Goal: Information Seeking & Learning: Find specific fact

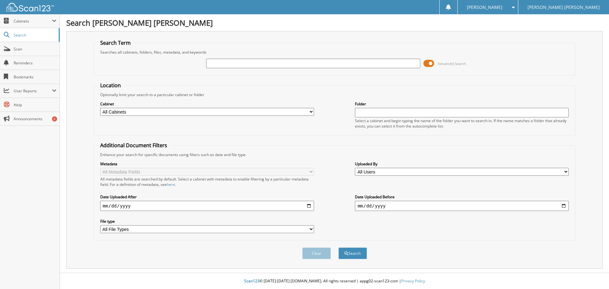
click at [216, 62] on input "text" at bounding box center [313, 64] width 214 height 10
click at [214, 63] on input "text" at bounding box center [313, 64] width 214 height 10
type input "77641"
click at [338, 247] on button "Search" at bounding box center [352, 253] width 29 height 12
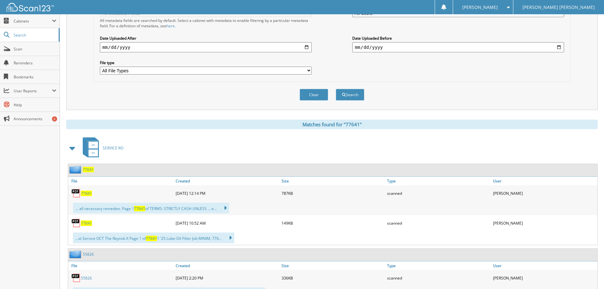
scroll to position [222, 0]
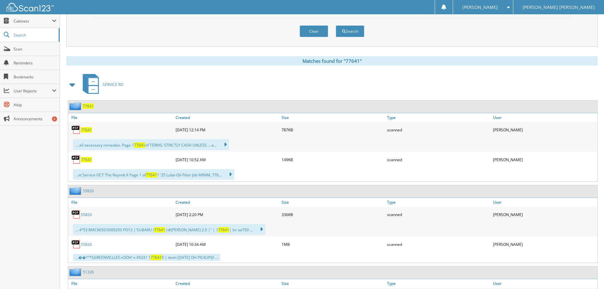
click at [87, 128] on span "77641" at bounding box center [86, 129] width 11 height 5
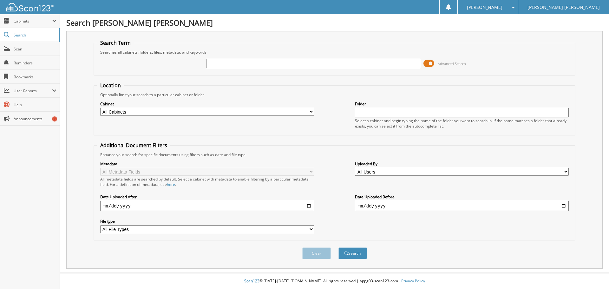
click at [212, 62] on input "text" at bounding box center [313, 64] width 214 height 10
type input "16298"
click at [338, 247] on button "Search" at bounding box center [352, 253] width 29 height 12
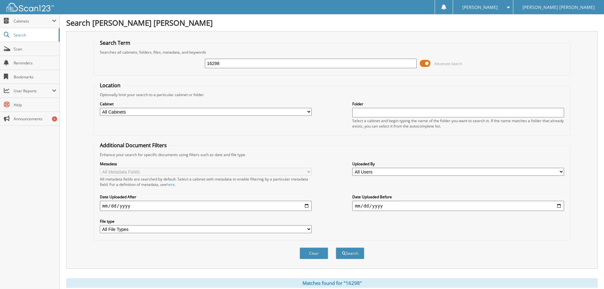
drag, startPoint x: 211, startPoint y: 63, endPoint x: 178, endPoint y: 69, distance: 33.8
click at [178, 69] on div "16298 Advanced Search" at bounding box center [332, 63] width 471 height 17
type input "GABLE"
click at [336, 247] on button "Search" at bounding box center [350, 253] width 29 height 12
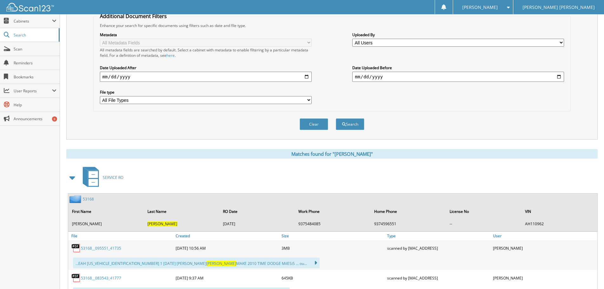
scroll to position [190, 0]
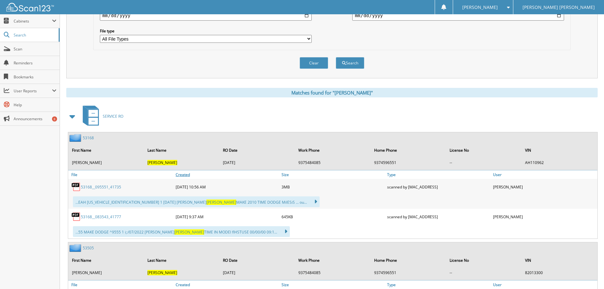
click at [182, 175] on link "Created" at bounding box center [227, 174] width 106 height 9
click at [72, 117] on span at bounding box center [72, 116] width 9 height 11
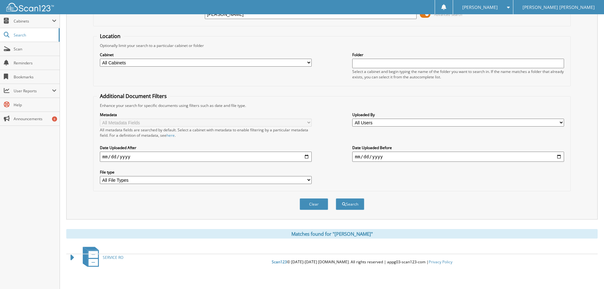
click at [71, 257] on div "Scan123 © 1996-2025 scan123.com. All rights reserved | appg03-scan123-com | Pri…" at bounding box center [331, 261] width 531 height 16
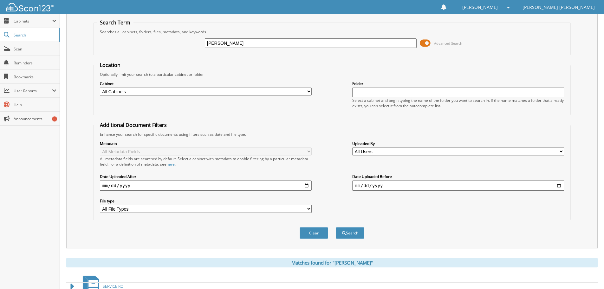
scroll to position [0, 0]
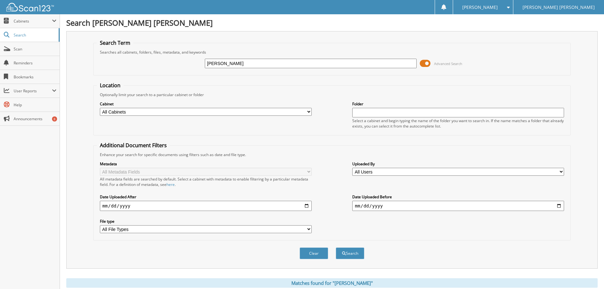
drag, startPoint x: 229, startPoint y: 64, endPoint x: 153, endPoint y: 68, distance: 76.5
click at [156, 63] on div "GABLE Advanced Search" at bounding box center [332, 63] width 471 height 17
type input "76298"
click at [336, 247] on button "Search" at bounding box center [350, 253] width 29 height 12
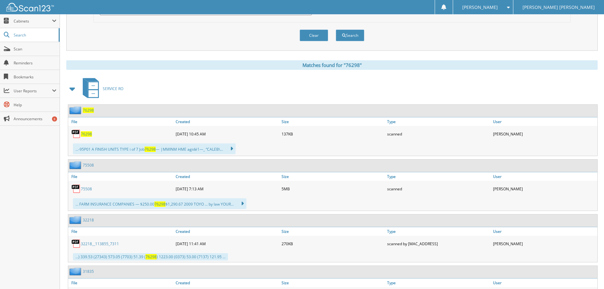
scroll to position [222, 0]
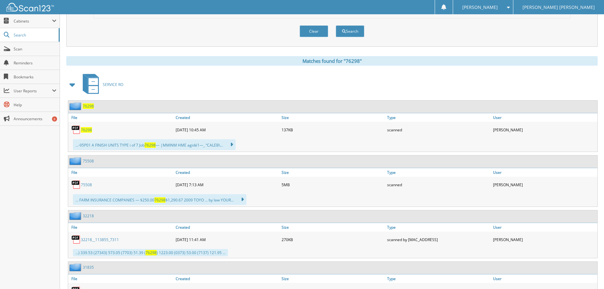
click at [85, 185] on link "75508" at bounding box center [86, 184] width 11 height 5
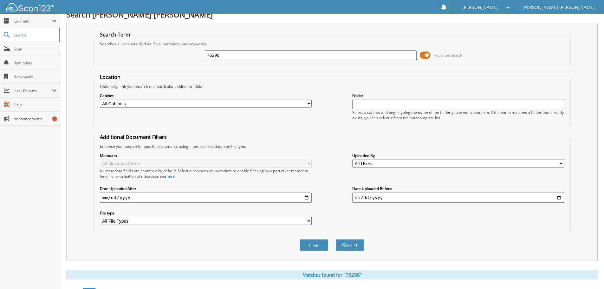
scroll to position [0, 0]
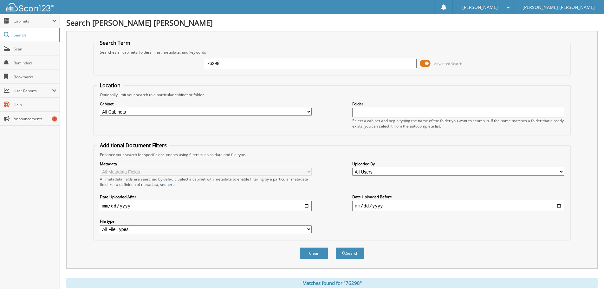
click at [561, 170] on select "All Users Alicia Morgan Allen Coffman amber benton Andrew Martin Bob Boyd Brad …" at bounding box center [458, 172] width 212 height 8
select select "12292"
click at [352, 168] on select "All Users Alicia Morgan Allen Coffman amber benton Andrew Martin Bob Boyd Brad …" at bounding box center [458, 172] width 212 height 8
drag, startPoint x: 222, startPoint y: 64, endPoint x: 198, endPoint y: 63, distance: 24.8
click at [198, 63] on div "76298 Advanced Search" at bounding box center [332, 63] width 471 height 17
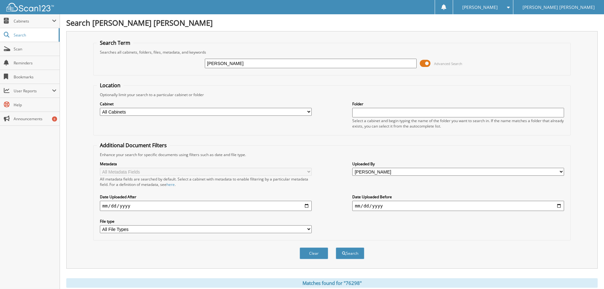
type input "JIM GABLE"
click at [306, 207] on input "date" at bounding box center [206, 206] width 212 height 10
type input "2025-03-01"
click at [347, 253] on button "Search" at bounding box center [350, 253] width 29 height 12
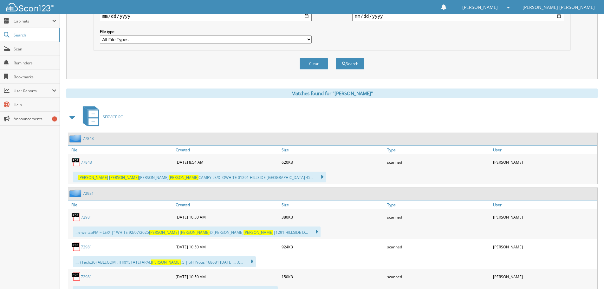
scroll to position [190, 0]
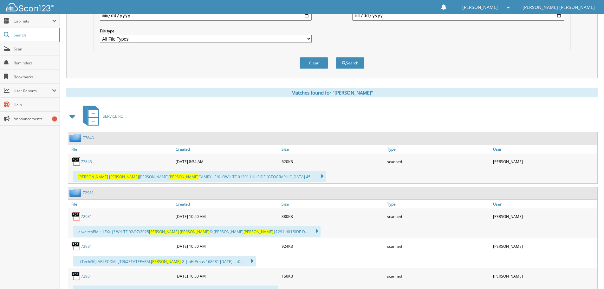
click at [88, 161] on link "77843" at bounding box center [86, 161] width 11 height 5
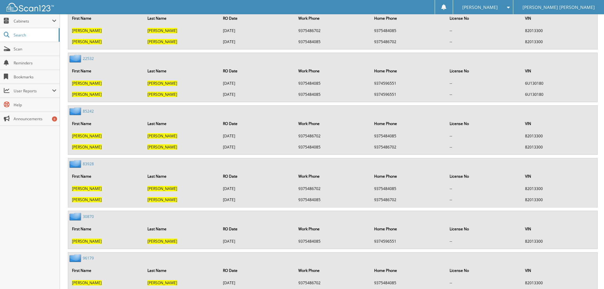
scroll to position [2441, 0]
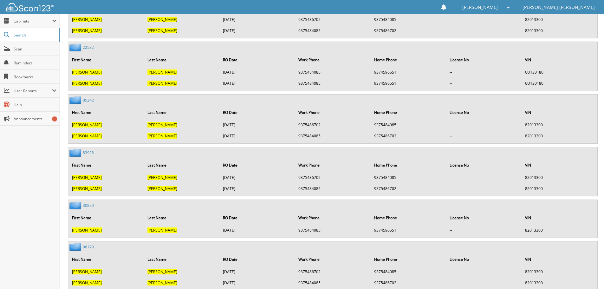
click at [91, 153] on link "83928" at bounding box center [88, 152] width 11 height 5
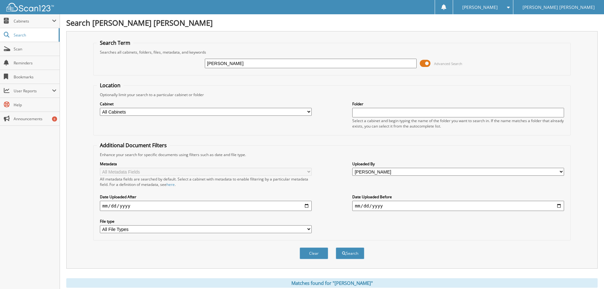
drag, startPoint x: 240, startPoint y: 62, endPoint x: 191, endPoint y: 68, distance: 50.1
click at [191, 68] on div "JIM GABLE Advanced Search" at bounding box center [332, 63] width 471 height 17
paste input "[US_VEHICLE_IDENTIFICATION_NUMBER]"
type input "[US_VEHICLE_IDENTIFICATION_NUMBER]"
click at [336, 247] on button "Search" at bounding box center [350, 253] width 29 height 12
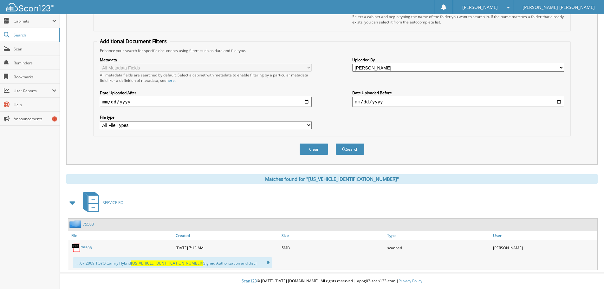
scroll to position [104, 0]
click at [87, 247] on link "75508" at bounding box center [86, 247] width 11 height 5
click at [26, 53] on link "Scan" at bounding box center [30, 49] width 60 height 14
